Goal: Transaction & Acquisition: Purchase product/service

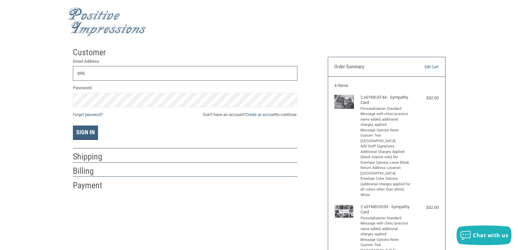
type input "[EMAIL_ADDRESS][DOMAIN_NAME]"
click at [88, 135] on button "Sign In" at bounding box center [85, 132] width 25 height 14
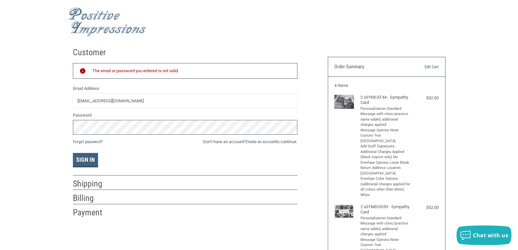
click at [25, 125] on div "Customer Returning Customer The email or password you entered is not valid. Ema…" at bounding box center [259, 225] width 518 height 363
click at [86, 156] on button "Sign In" at bounding box center [85, 160] width 25 height 14
click at [97, 139] on link "Forgot password?" at bounding box center [88, 141] width 30 height 5
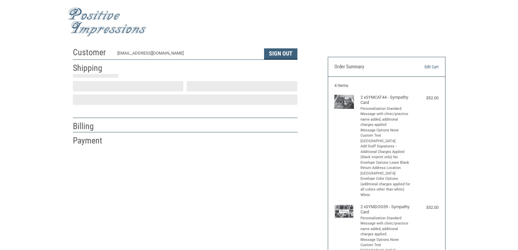
scroll to position [10, 0]
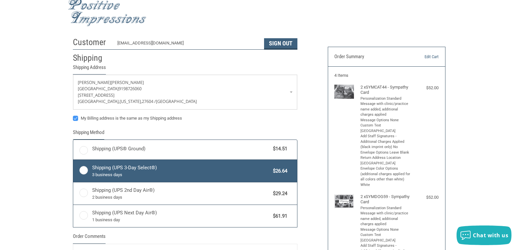
radio input "true"
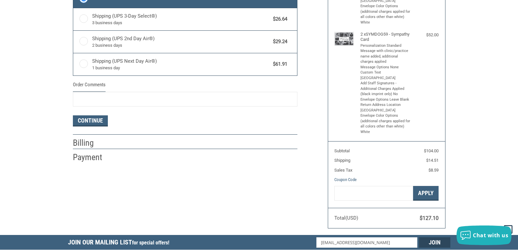
scroll to position [173, 0]
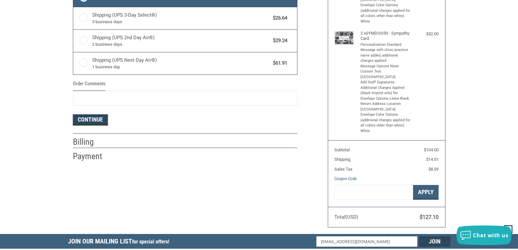
click at [100, 120] on button "Continue" at bounding box center [90, 119] width 35 height 11
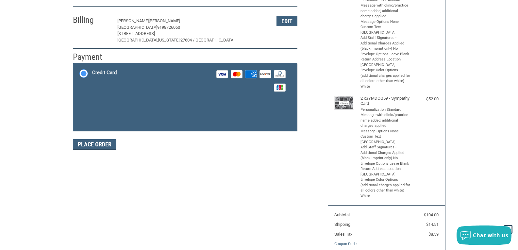
scroll to position [107, 0]
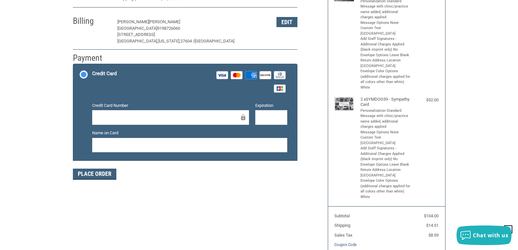
click at [109, 127] on div "Credit Card Number Expiration Name on Card" at bounding box center [190, 129] width 202 height 55
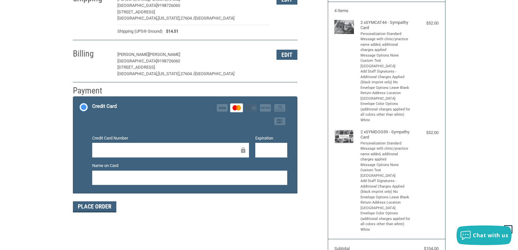
click at [258, 150] on div at bounding box center [271, 150] width 32 height 15
click at [100, 208] on button "Place Order" at bounding box center [94, 206] width 43 height 11
